Goal: Check status: Check status

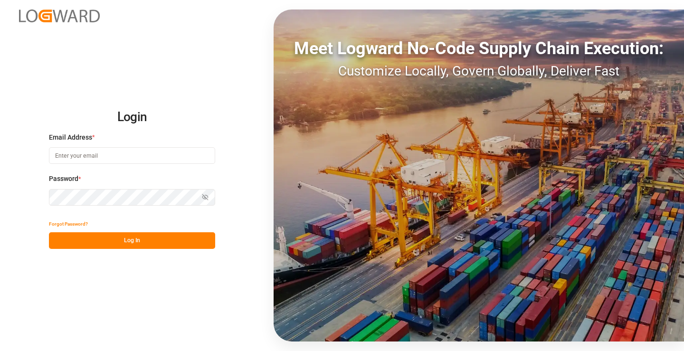
type input "[PERSON_NAME][EMAIL_ADDRESS][DOMAIN_NAME]"
click at [171, 240] on button "Log In" at bounding box center [132, 240] width 166 height 17
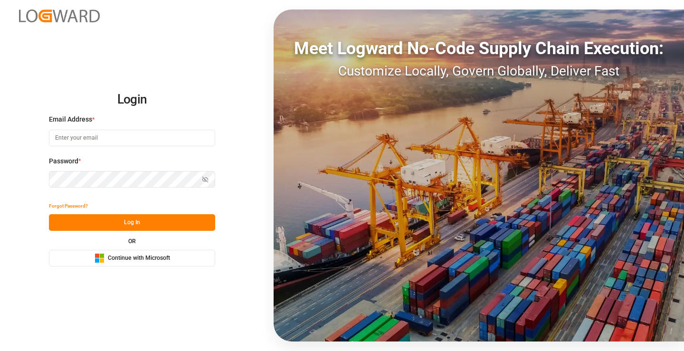
type input "[PERSON_NAME][EMAIL_ADDRESS][DOMAIN_NAME]"
click at [129, 221] on button "Log In" at bounding box center [132, 222] width 166 height 17
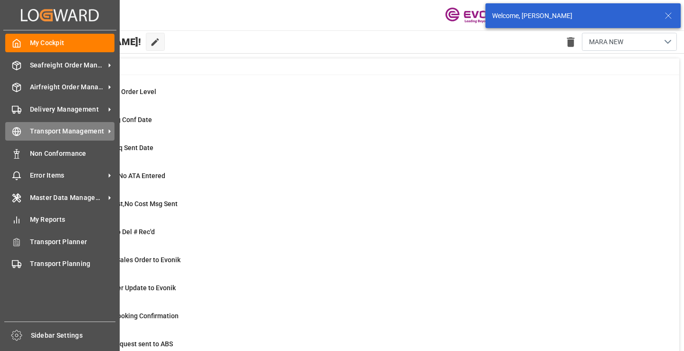
click at [20, 127] on icon at bounding box center [16, 131] width 9 height 9
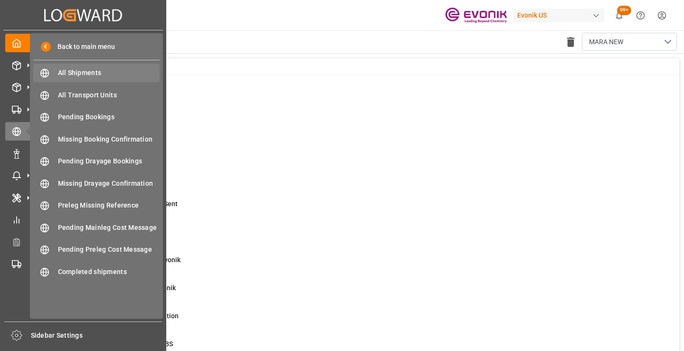
click at [79, 70] on span "All Shipments" at bounding box center [109, 73] width 102 height 10
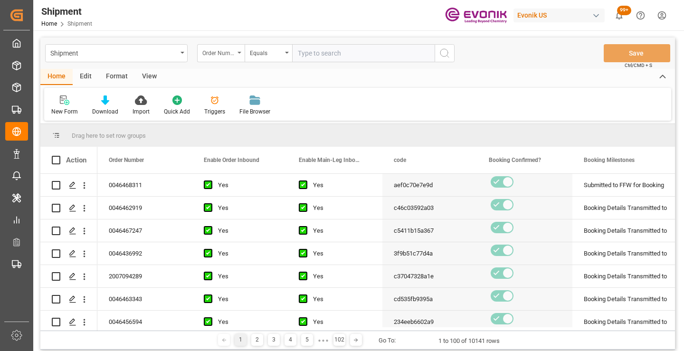
click at [222, 55] on div "Order Number" at bounding box center [218, 52] width 32 height 11
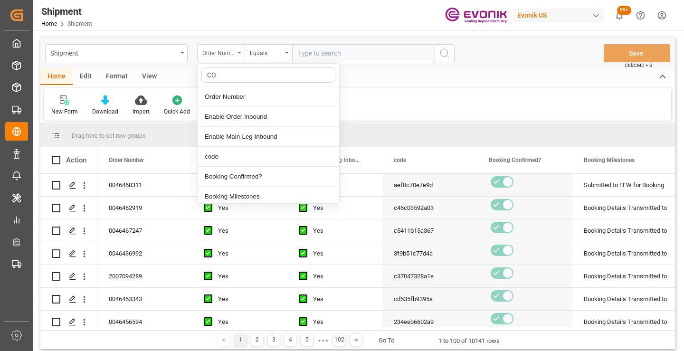
type input "COD"
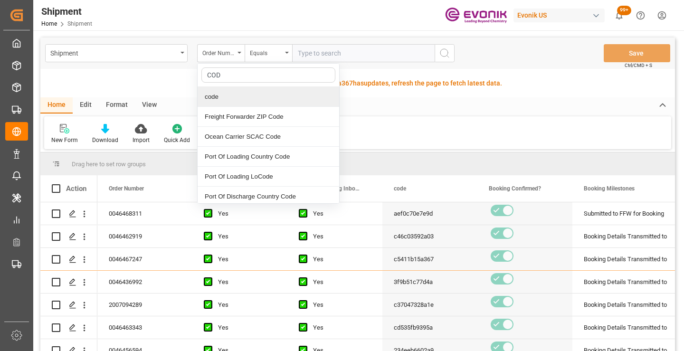
click at [222, 93] on div "code" at bounding box center [267, 97] width 141 height 20
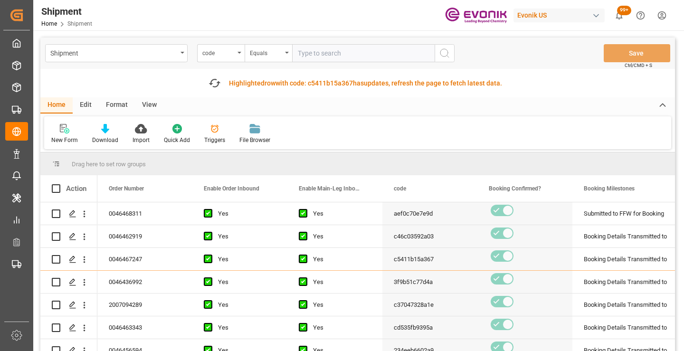
click at [326, 52] on input "text" at bounding box center [363, 53] width 142 height 18
paste input "c37047328a1e"
type input "c37047328a1e"
click at [445, 54] on icon "search button" at bounding box center [444, 52] width 11 height 11
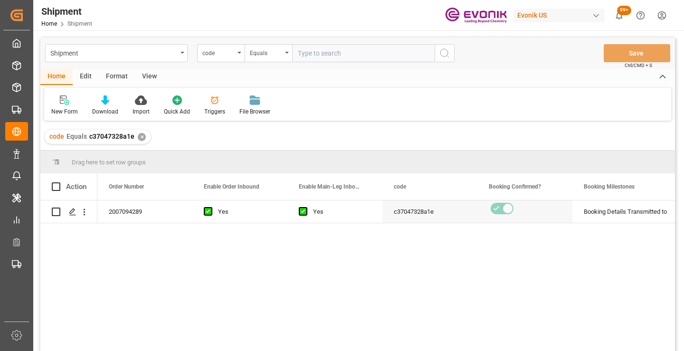
click at [439, 287] on div "2007094289 Yes Yes c37047328a1e Booking Details Transmitted to SAP Active No" at bounding box center [385, 278] width 577 height 157
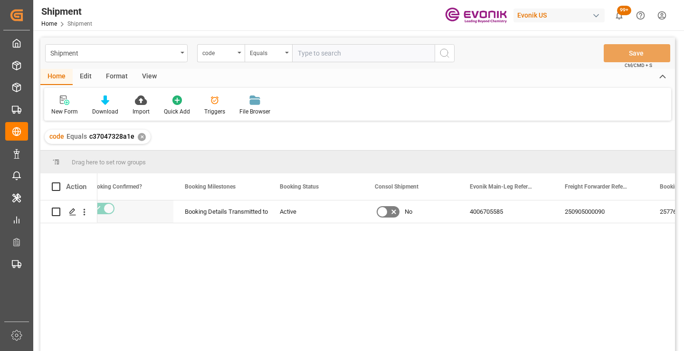
scroll to position [0, 380]
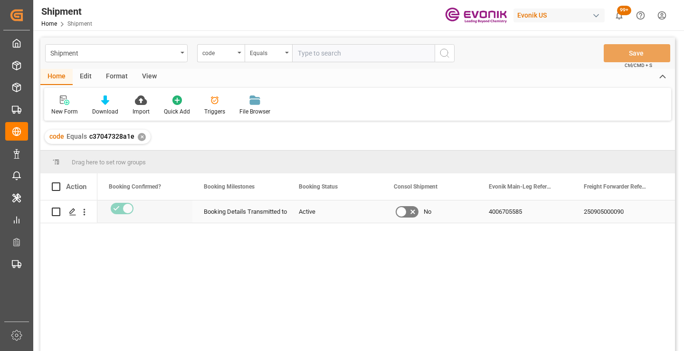
click at [603, 211] on div "250905000090" at bounding box center [619, 211] width 95 height 22
click at [499, 209] on div "4006705585" at bounding box center [524, 211] width 95 height 22
click at [140, 136] on div "✕" at bounding box center [142, 137] width 8 height 8
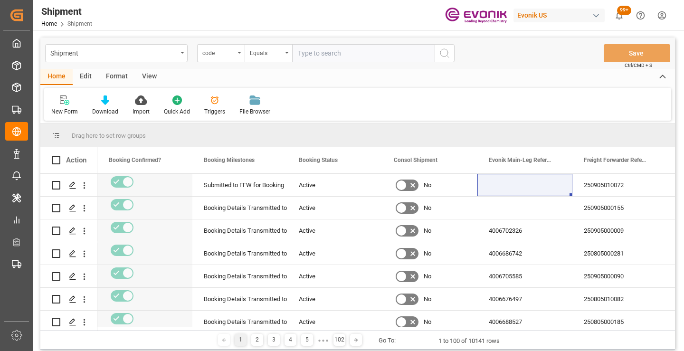
click at [336, 56] on input "text" at bounding box center [363, 53] width 142 height 18
paste input "ad08fd4e4803"
type input "ad08fd4e4803"
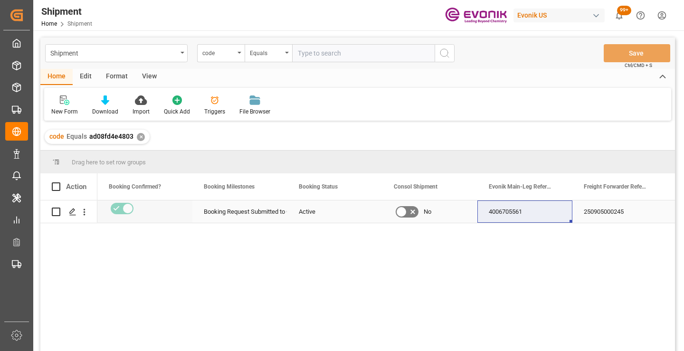
click at [603, 212] on div "250905000245" at bounding box center [619, 211] width 95 height 22
click at [511, 210] on div "4006705561" at bounding box center [524, 211] width 95 height 22
click at [137, 137] on div "✕" at bounding box center [141, 137] width 8 height 8
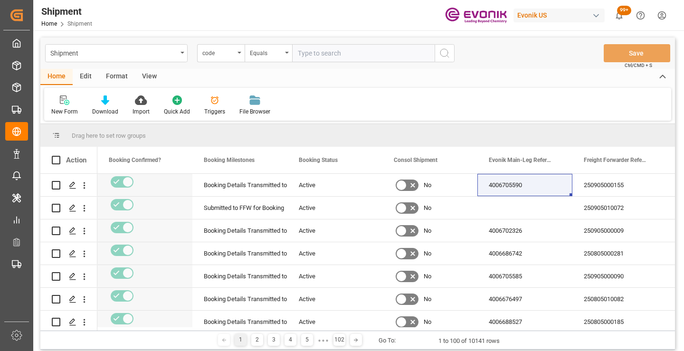
click at [364, 54] on input "text" at bounding box center [363, 53] width 142 height 18
paste input "c5411b15a367"
type input "c5411b15a367"
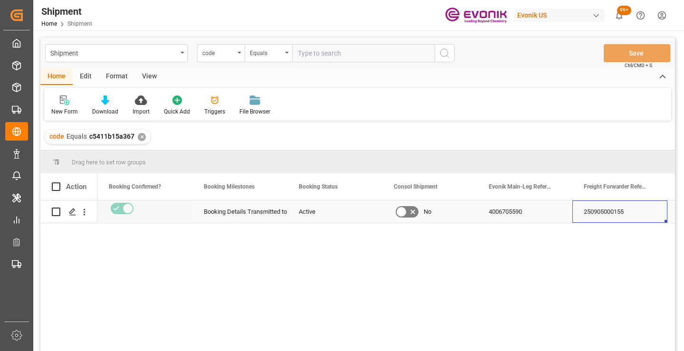
click at [604, 212] on div "250905000155" at bounding box center [619, 211] width 95 height 22
